Goal: Task Accomplishment & Management: Manage account settings

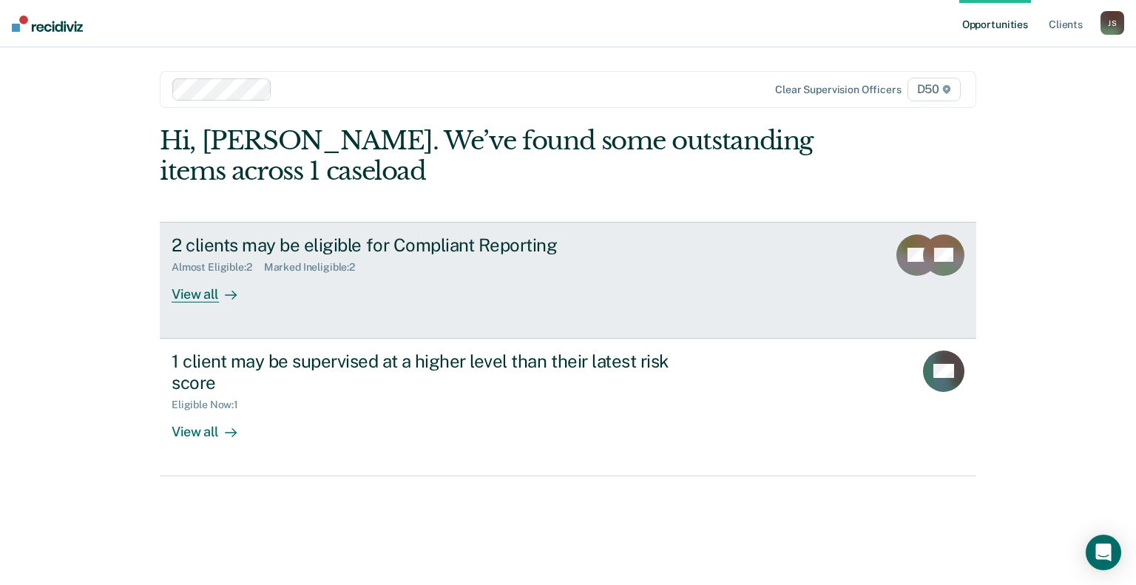
click at [200, 295] on div "View all" at bounding box center [213, 288] width 83 height 29
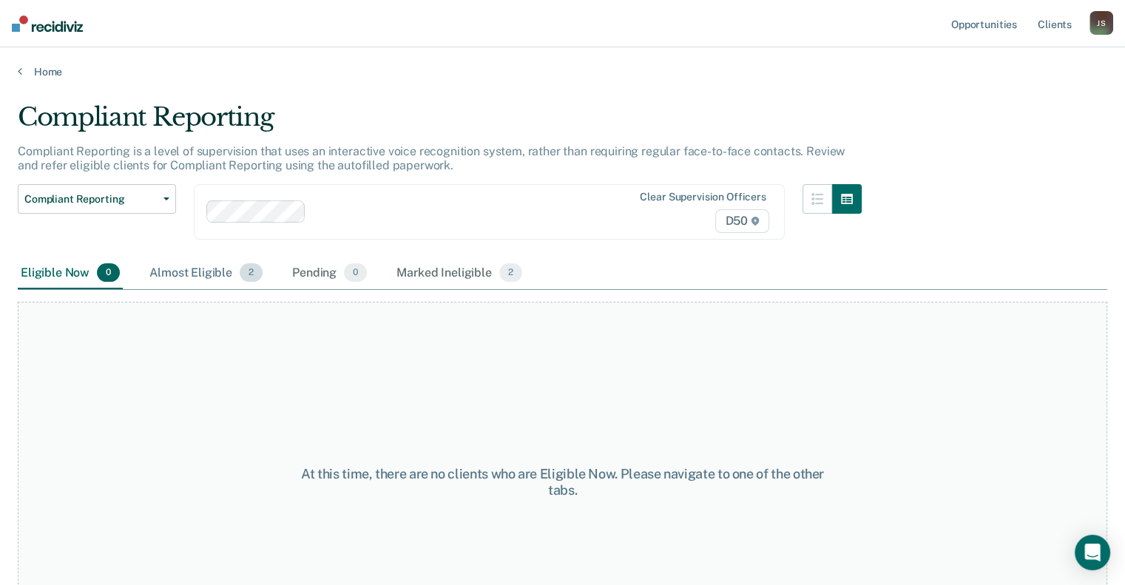
click at [212, 274] on div "Almost Eligible 2" at bounding box center [205, 273] width 119 height 33
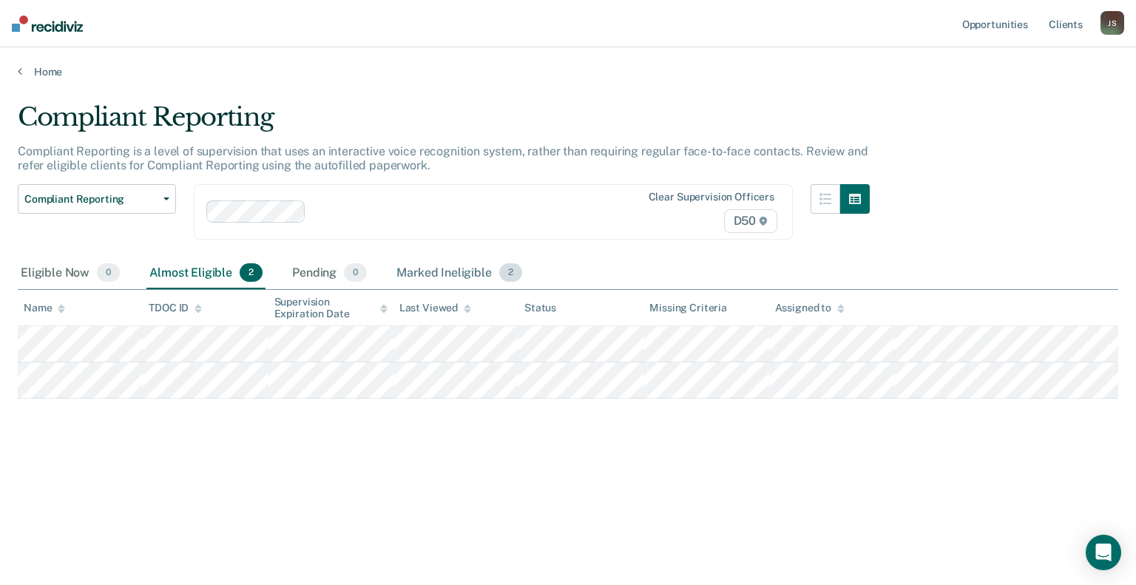
click at [455, 265] on div "Marked Ineligible 2" at bounding box center [459, 273] width 132 height 33
click at [199, 271] on div "Almost Eligible 2" at bounding box center [205, 273] width 119 height 33
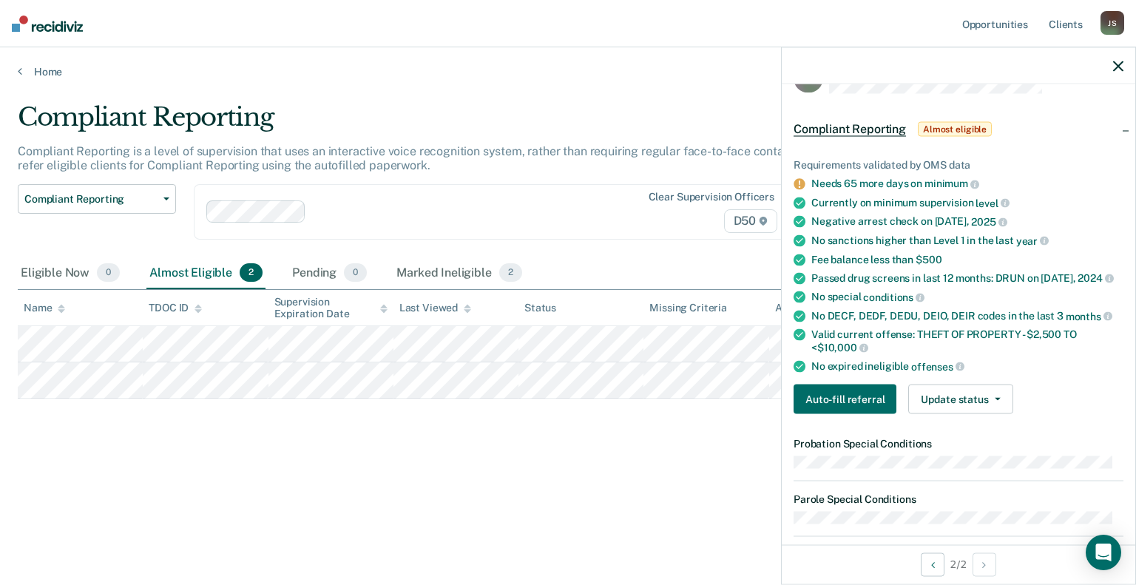
scroll to position [18, 0]
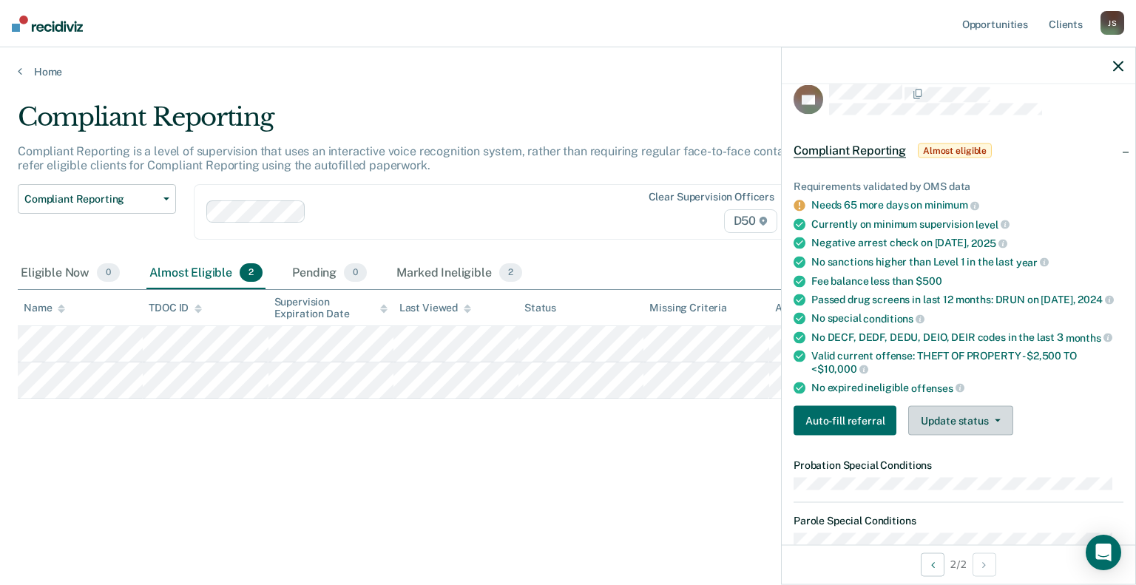
click at [973, 413] on button "Update status" at bounding box center [960, 421] width 104 height 30
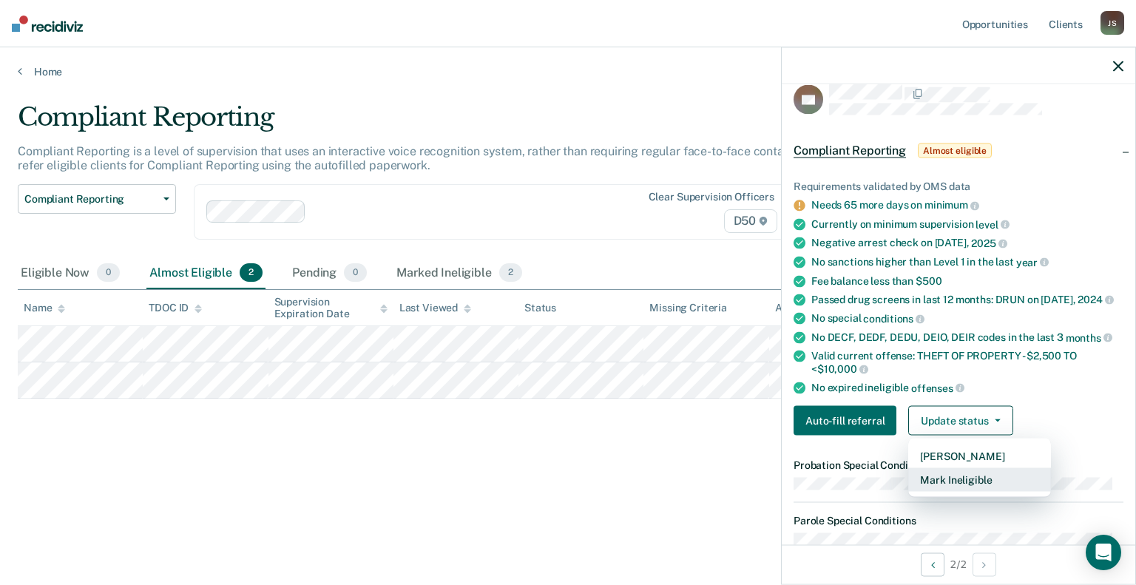
click at [967, 475] on button "Mark Ineligible" at bounding box center [979, 480] width 143 height 24
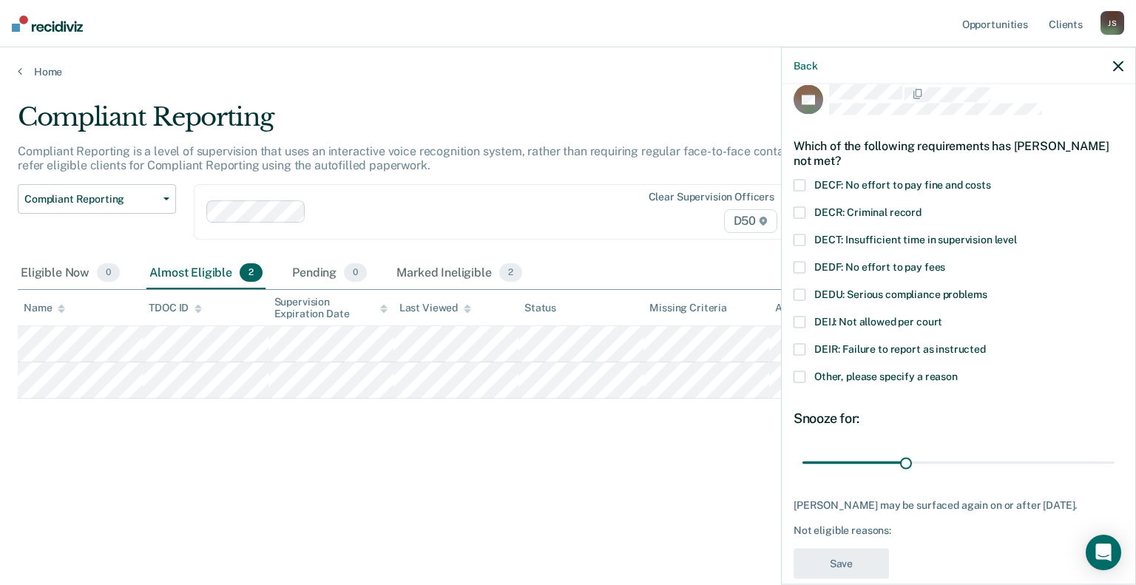
click at [804, 319] on span at bounding box center [799, 322] width 12 height 12
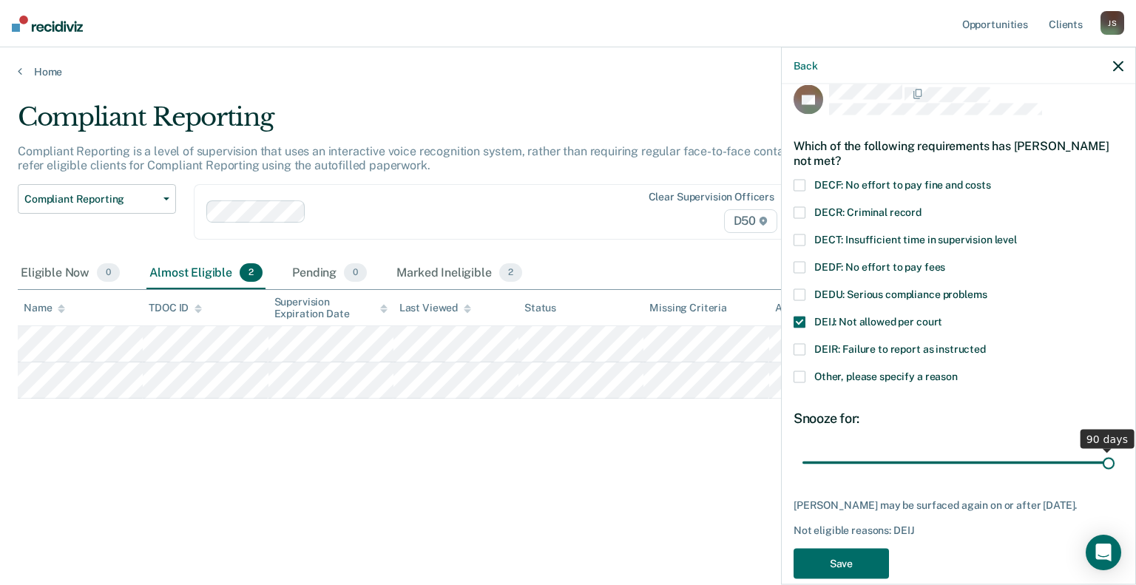
drag, startPoint x: 907, startPoint y: 461, endPoint x: 1117, endPoint y: 444, distance: 210.0
type input "90"
click at [1114, 450] on input "range" at bounding box center [958, 463] width 312 height 26
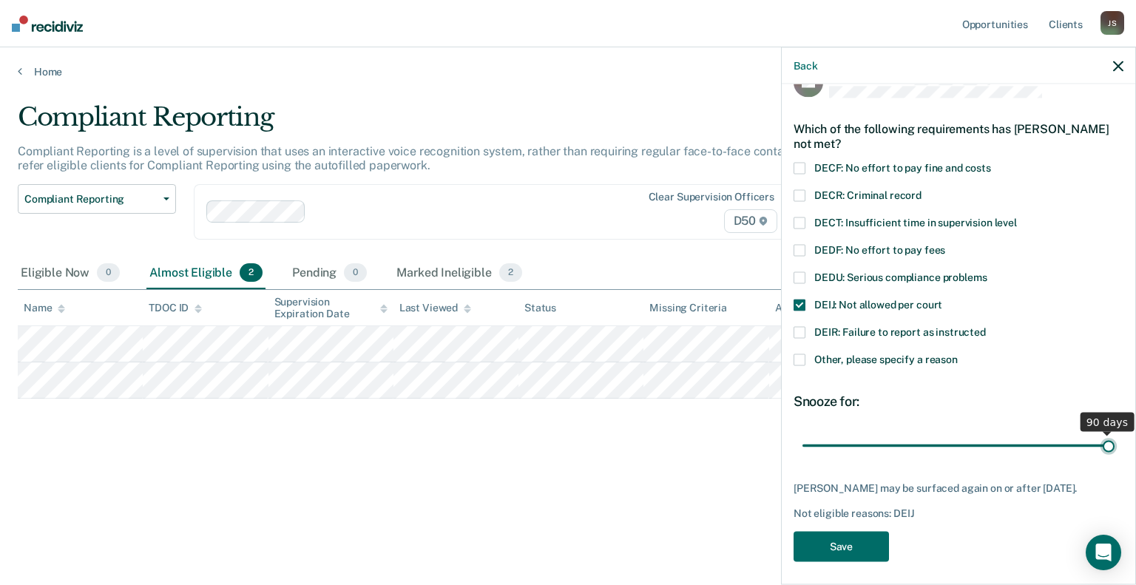
scroll to position [39, 0]
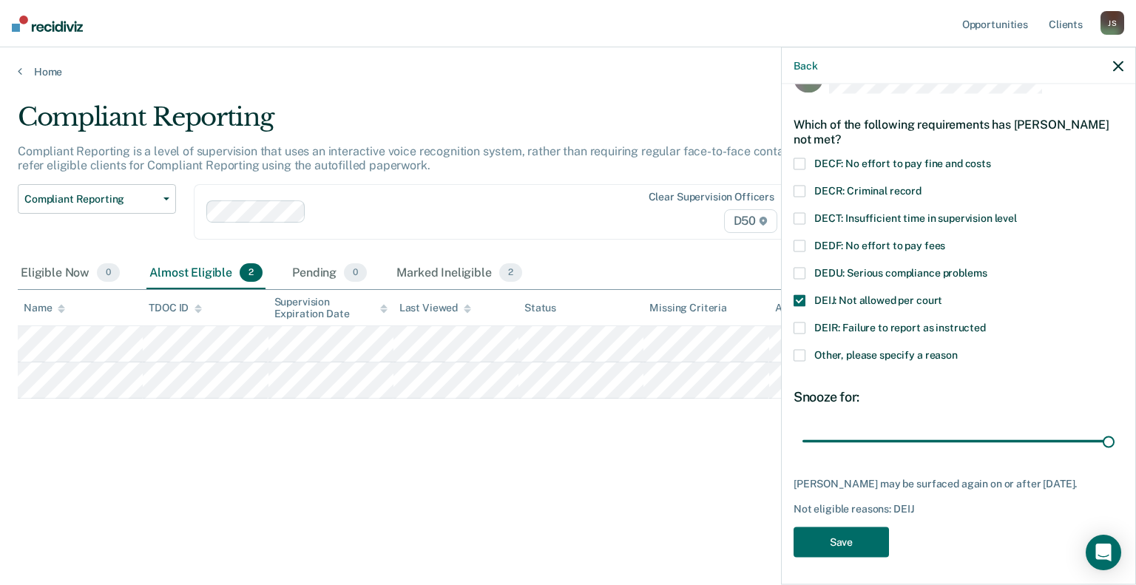
click at [799, 351] on span at bounding box center [799, 355] width 12 height 12
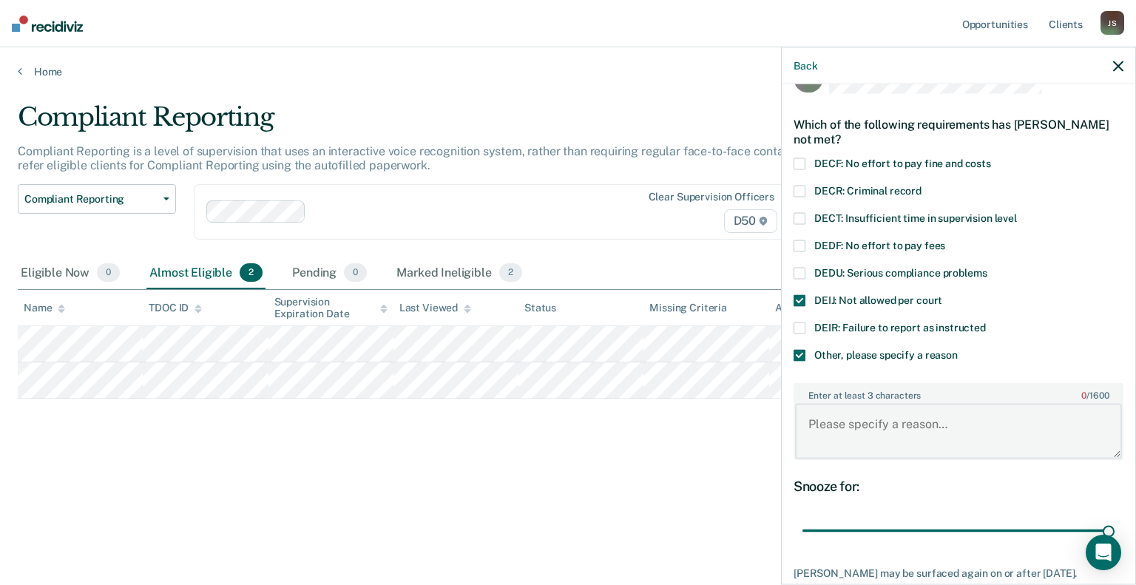
click at [841, 425] on textarea "Enter at least 3 characters 0 / 1600" at bounding box center [958, 431] width 327 height 55
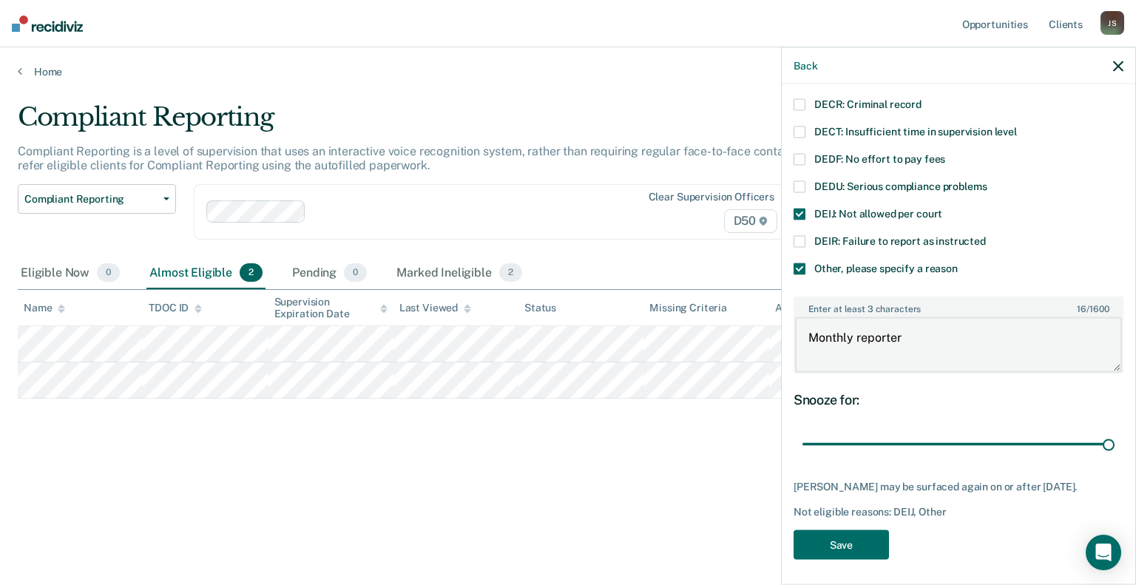
scroll to position [127, 0]
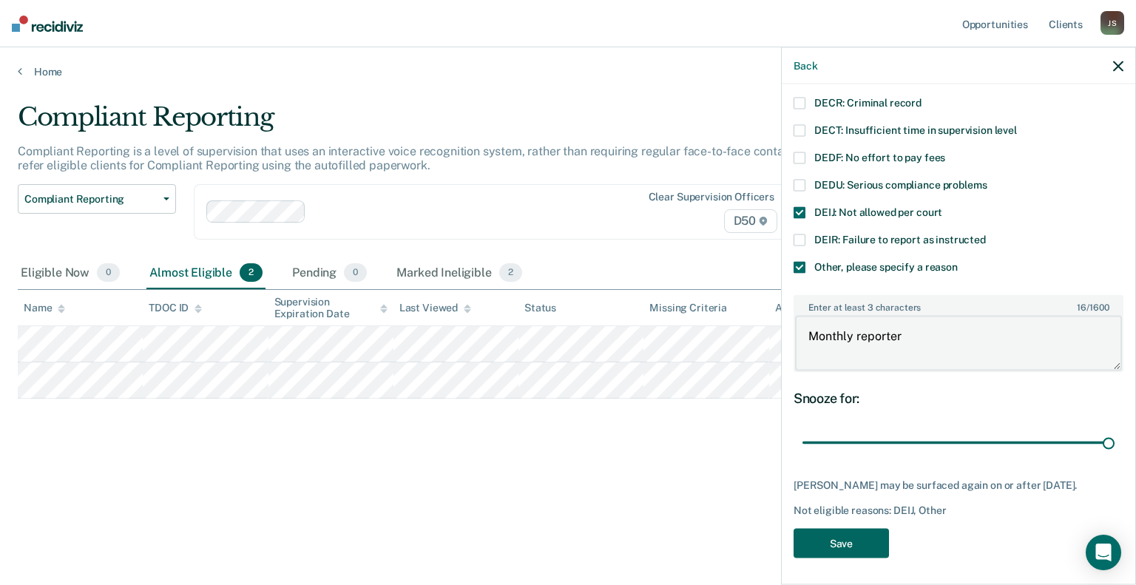
type textarea "Monthly reporter"
click at [853, 533] on button "Save" at bounding box center [840, 543] width 95 height 30
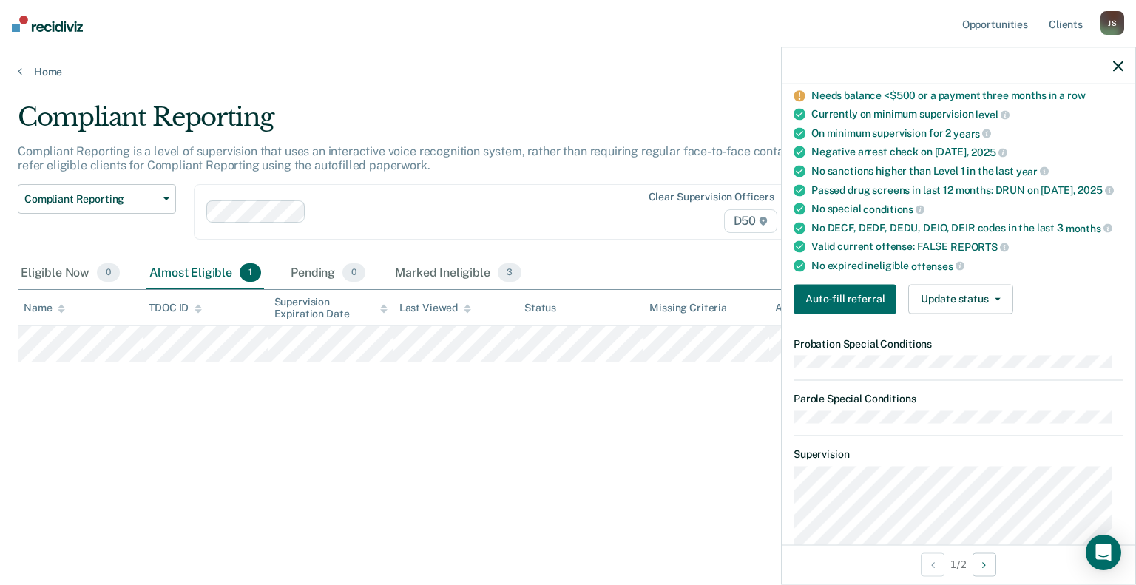
click at [1121, 63] on icon "button" at bounding box center [1118, 66] width 10 height 10
